Goal: Information Seeking & Learning: Learn about a topic

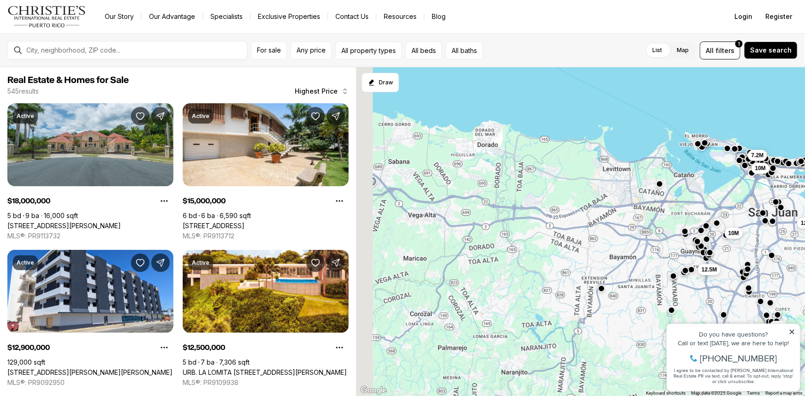
drag, startPoint x: 526, startPoint y: 326, endPoint x: 724, endPoint y: 254, distance: 211.1
click at [724, 254] on div "7.2M 10M 18M 12.9M 15M 12.5M 10M" at bounding box center [580, 231] width 449 height 329
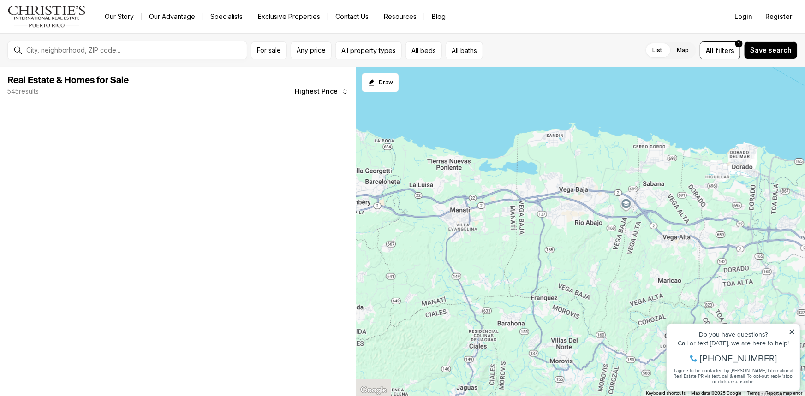
drag, startPoint x: 488, startPoint y: 202, endPoint x: 736, endPoint y: 223, distance: 248.9
click at [736, 224] on div "7.2M 10M 18M 12.9M 12.5M 10M" at bounding box center [580, 231] width 449 height 329
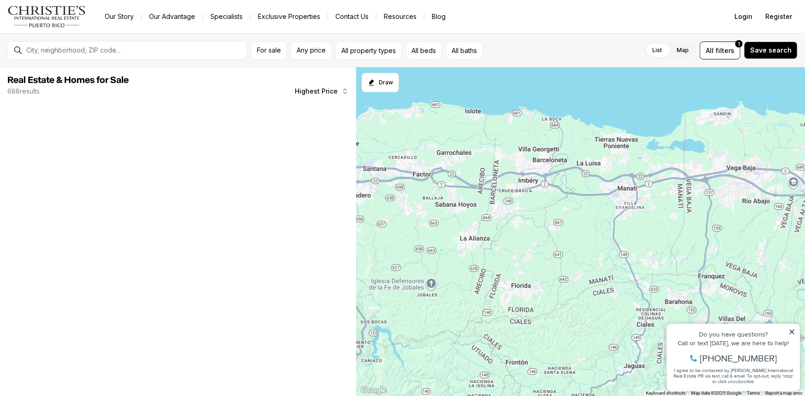
drag, startPoint x: 543, startPoint y: 212, endPoint x: 701, endPoint y: 189, distance: 159.4
click at [701, 189] on div "36M 16M 29.95M 21M 17M 23.5M 22M 15.75M" at bounding box center [580, 231] width 449 height 329
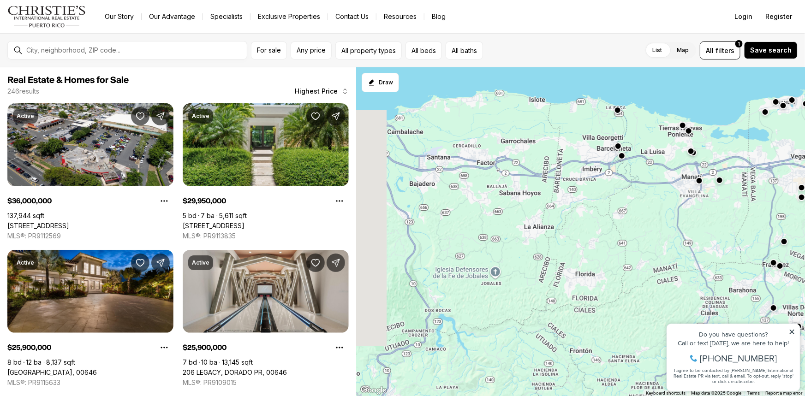
drag, startPoint x: 658, startPoint y: 227, endPoint x: 741, endPoint y: 213, distance: 84.2
click at [741, 213] on div at bounding box center [580, 231] width 449 height 329
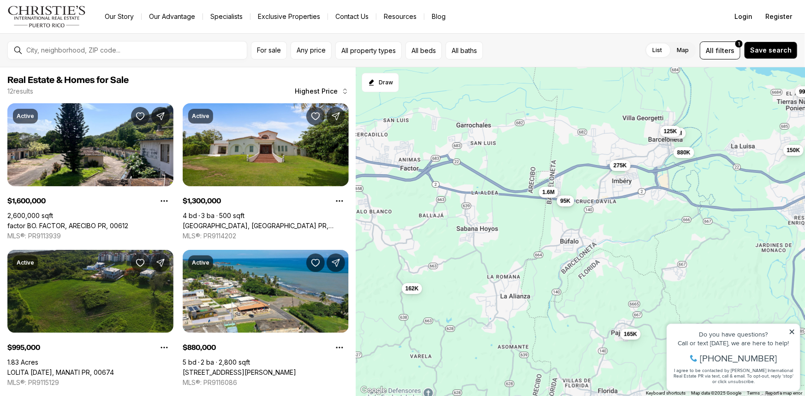
click at [560, 202] on span "95K" at bounding box center [565, 200] width 10 height 7
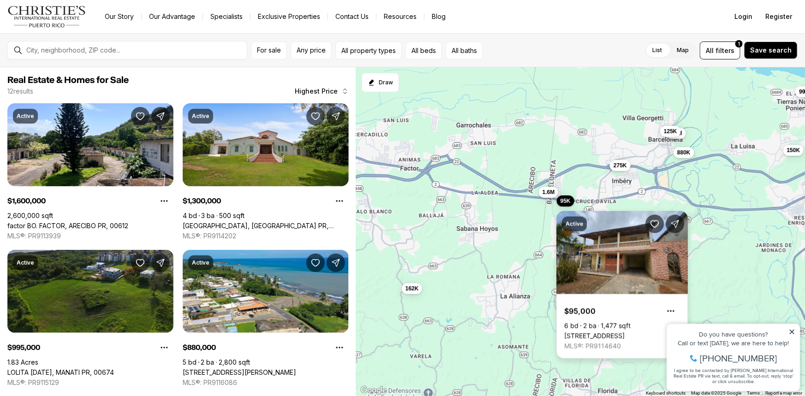
click at [574, 229] on div "Active" at bounding box center [574, 224] width 25 height 15
